Goal: Information Seeking & Learning: Check status

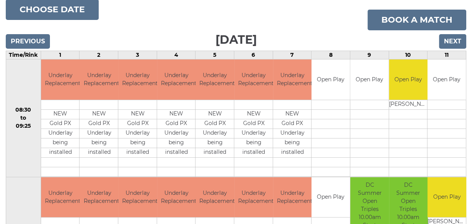
scroll to position [98, 0]
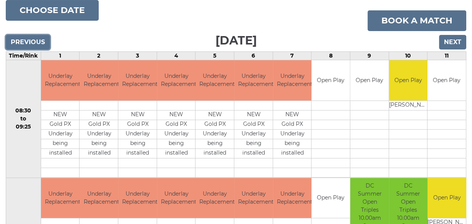
click at [36, 41] on input "Previous" at bounding box center [28, 42] width 44 height 15
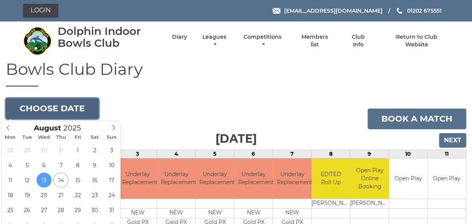
click at [40, 108] on button "Choose date" at bounding box center [52, 108] width 93 height 21
type input "[DATE]"
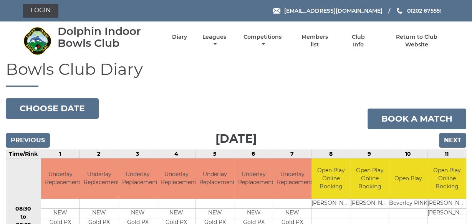
click at [173, 80] on h1 "Bowls Club Diary" at bounding box center [236, 73] width 460 height 26
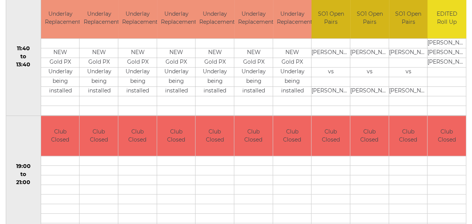
scroll to position [405, 0]
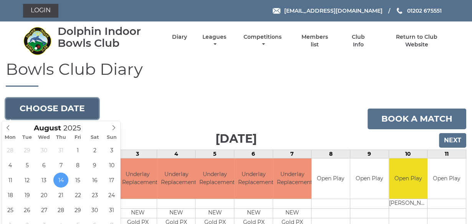
click at [66, 106] on button "Choose date" at bounding box center [52, 108] width 93 height 21
type input "2025-08-18"
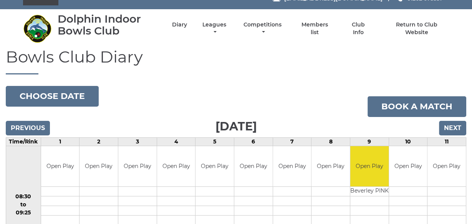
click at [202, 61] on h1 "Bowls Club Diary" at bounding box center [236, 61] width 460 height 26
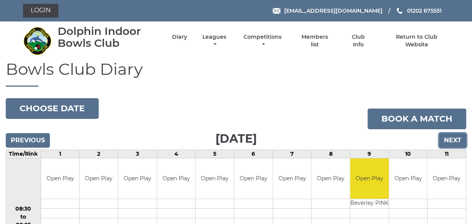
click at [458, 140] on input "Next" at bounding box center [452, 140] width 27 height 15
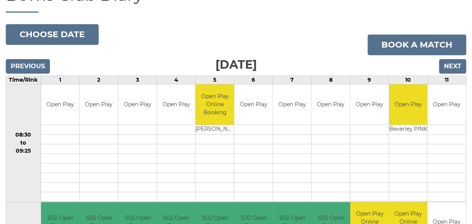
scroll to position [74, 0]
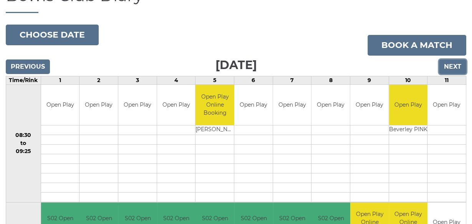
click at [458, 68] on input "Next" at bounding box center [452, 66] width 27 height 15
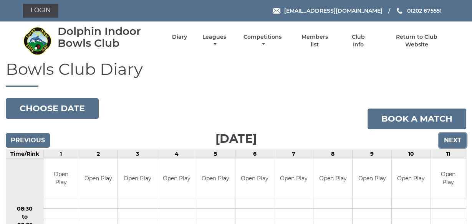
click at [454, 140] on input "Next" at bounding box center [452, 140] width 27 height 15
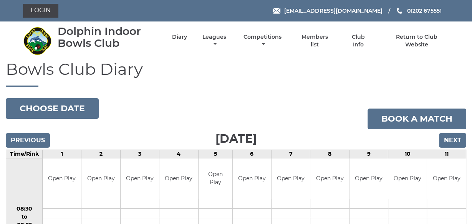
click at [339, 69] on h1 "Bowls Club Diary" at bounding box center [236, 73] width 460 height 26
click at [215, 37] on link "Leagues" at bounding box center [214, 41] width 28 height 15
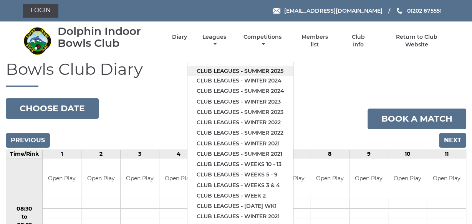
click at [235, 71] on link "Club leagues - Summer 2025" at bounding box center [240, 71] width 106 height 10
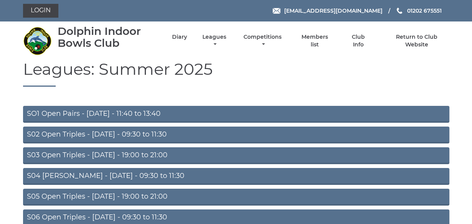
click at [140, 134] on link "S02 Open Triples - Tuesday - 09:30 to 11:30" at bounding box center [236, 135] width 426 height 17
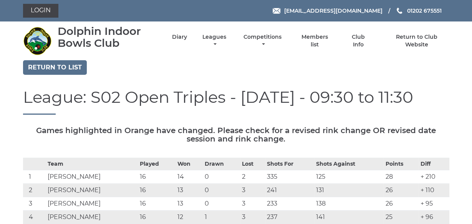
click at [179, 69] on div "Return to list" at bounding box center [236, 68] width 438 height 17
click at [213, 36] on link "Leagues" at bounding box center [214, 41] width 28 height 15
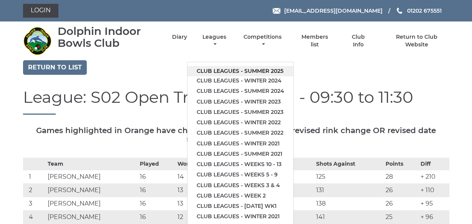
click at [232, 69] on link "Club leagues - Summer 2025" at bounding box center [240, 71] width 106 height 10
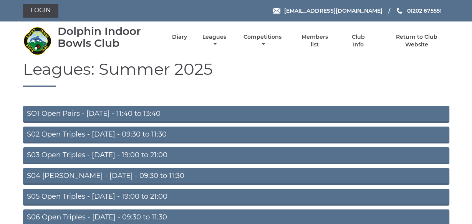
click at [133, 216] on link "S06 Open Triples - [DATE] - 09:30 to 11:30" at bounding box center [236, 218] width 426 height 17
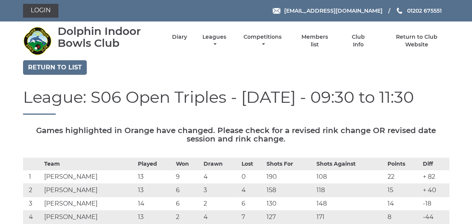
click at [251, 54] on div "Dolphin Indoor Bowls Club Diary Leagues Club leagues - Summer 2025 Club leagues…" at bounding box center [236, 41] width 438 height 33
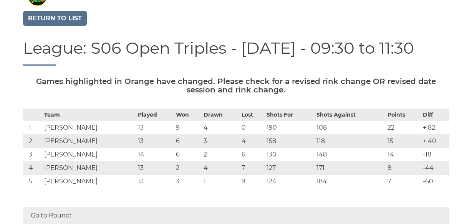
scroll to position [61, 0]
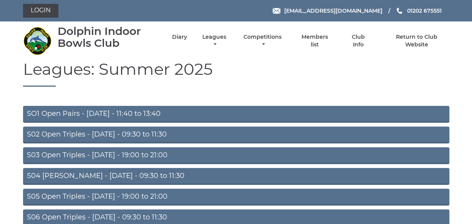
click at [141, 135] on link "S02 Open Triples - Tuesday - 09:30 to 11:30" at bounding box center [236, 135] width 426 height 17
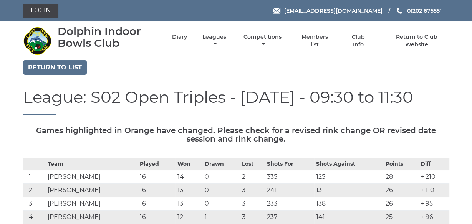
click at [435, 66] on div "Return to list" at bounding box center [236, 68] width 438 height 17
